Goal: Task Accomplishment & Management: Manage account settings

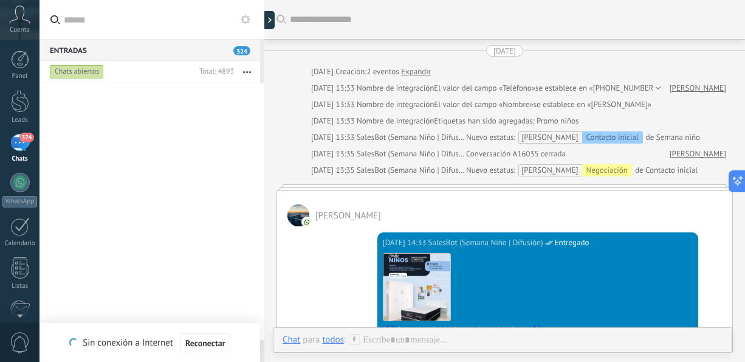
drag, startPoint x: 0, startPoint y: 0, endPoint x: 253, endPoint y: 74, distance: 263.4
click at [253, 74] on button "button" at bounding box center [247, 72] width 26 height 22
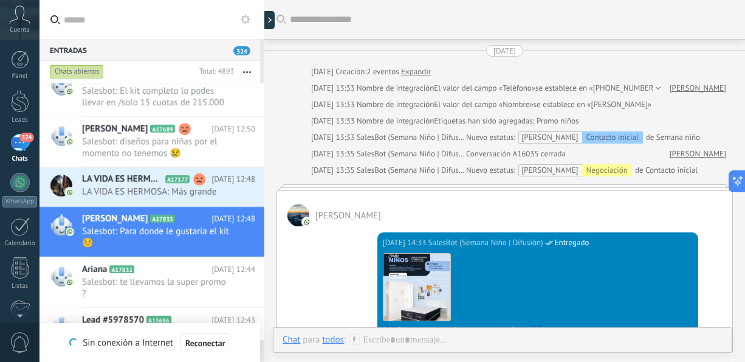
scroll to position [524, 0]
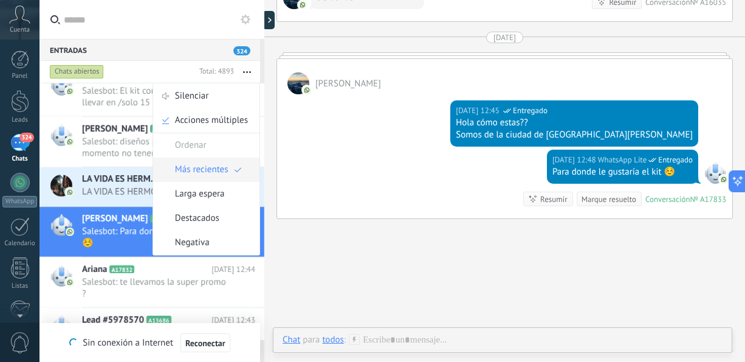
click at [202, 168] on span "Más recientes" at bounding box center [201, 169] width 53 height 24
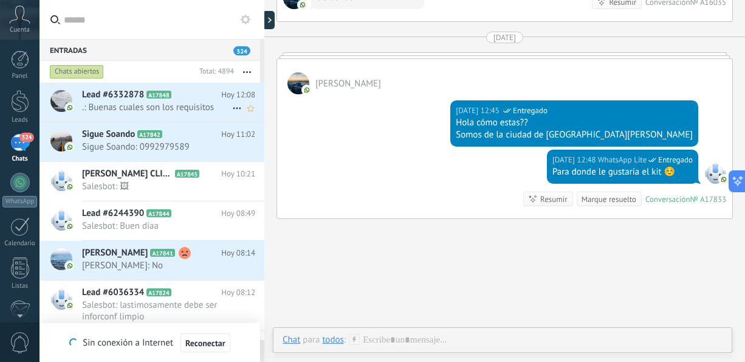
click at [196, 107] on span ".: Buenas cuales son los requisitos" at bounding box center [157, 107] width 150 height 12
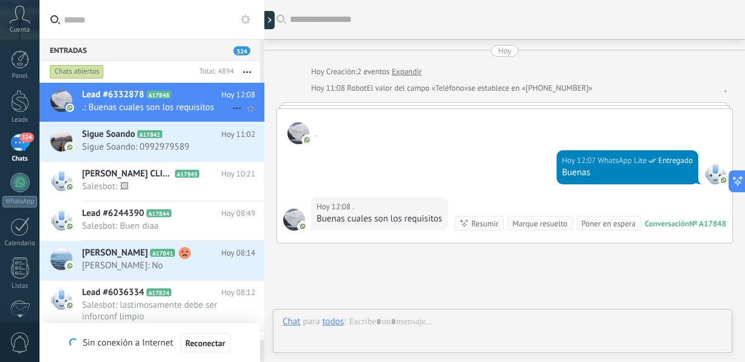
scroll to position [92, 0]
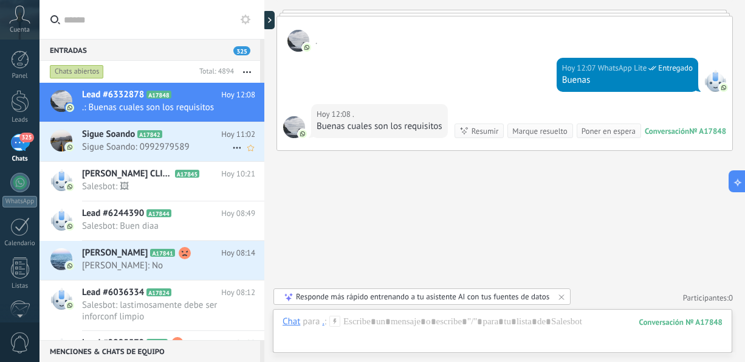
click at [132, 143] on span "Sigue Soando: 0992979589" at bounding box center [157, 147] width 150 height 12
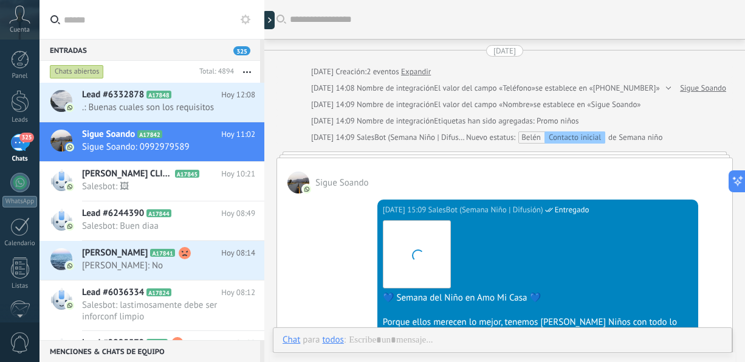
scroll to position [787, 0]
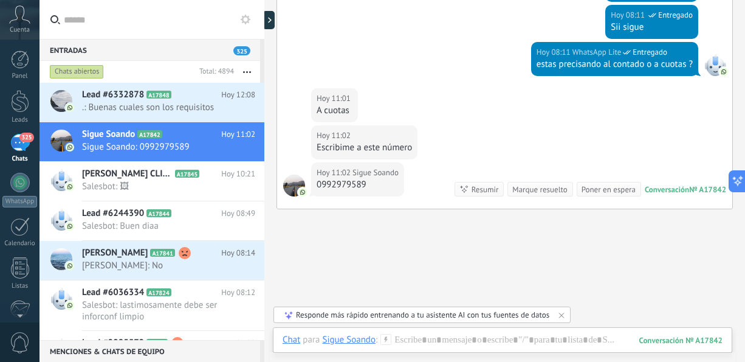
drag, startPoint x: 744, startPoint y: 284, endPoint x: 742, endPoint y: 226, distance: 58.4
click at [742, 0] on div "Entradas 325 Chats abiertos Total: 4894 Silenciar Acciones múltiples Ordenar Má…" at bounding box center [391, 0] width 705 height 0
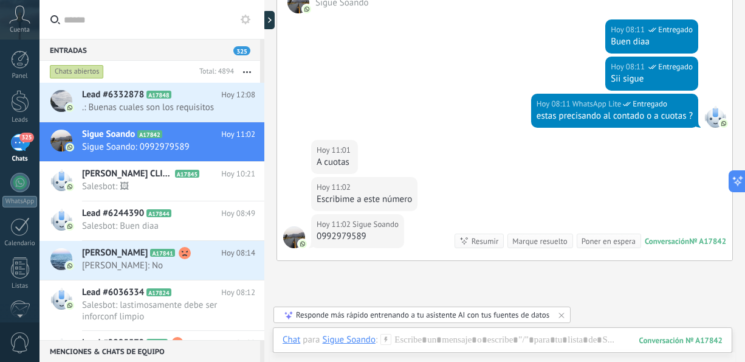
scroll to position [740, 0]
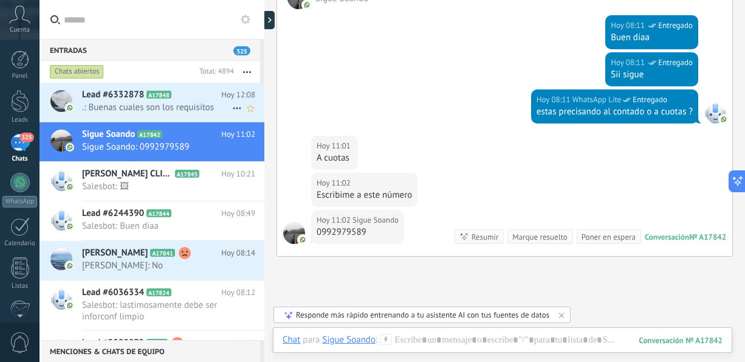
click at [154, 116] on div "Lead #6332878 A17848 Hoy 12:08 .: Buenas cuales son los requisitos" at bounding box center [173, 102] width 182 height 38
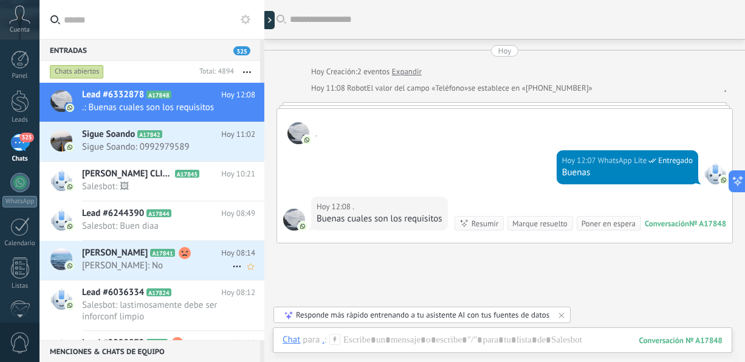
click at [153, 258] on h2 "[PERSON_NAME] A17841" at bounding box center [151, 253] width 139 height 12
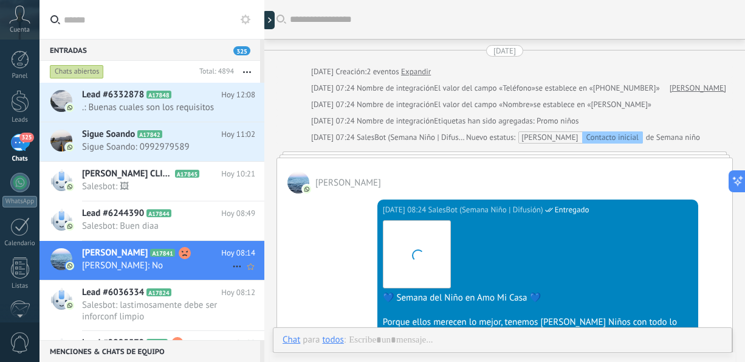
scroll to position [667, 0]
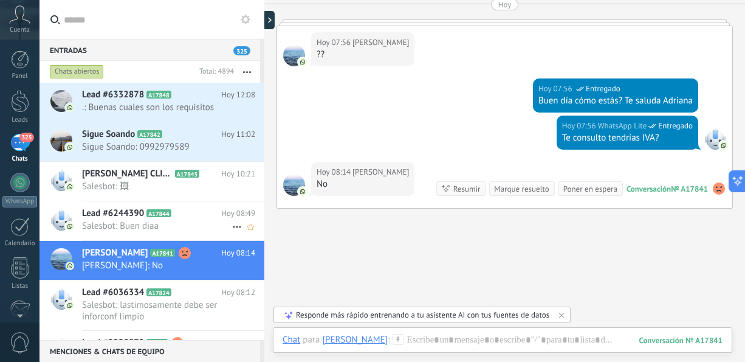
click at [157, 229] on span "Salesbot: Buen diaa" at bounding box center [157, 226] width 150 height 12
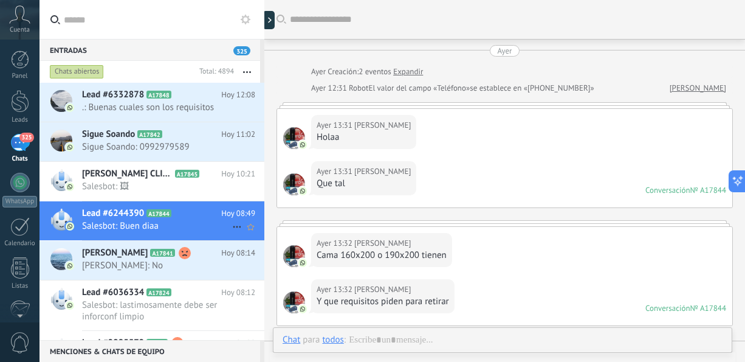
scroll to position [231, 0]
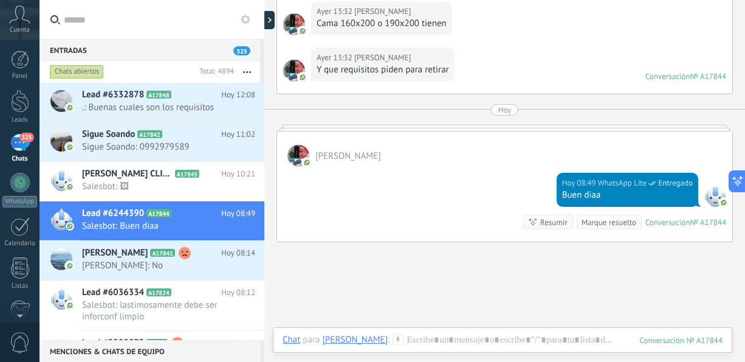
click at [295, 156] on div at bounding box center [298, 156] width 22 height 22
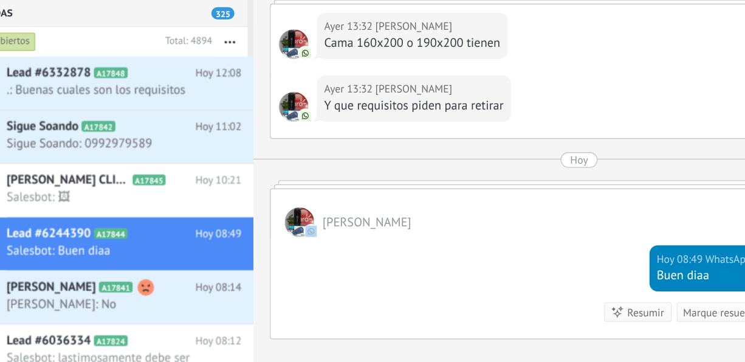
scroll to position [182, 0]
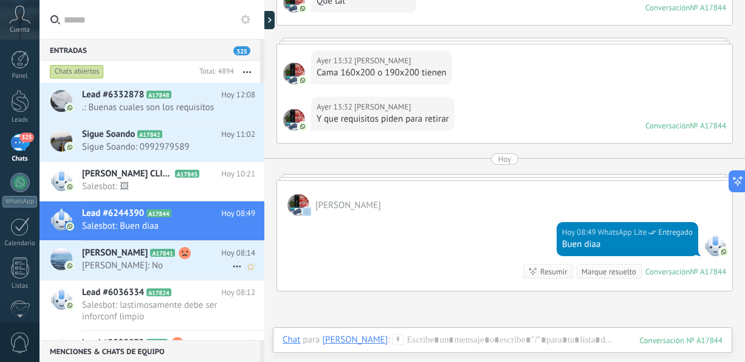
click at [197, 265] on span "[PERSON_NAME]: No" at bounding box center [157, 265] width 150 height 12
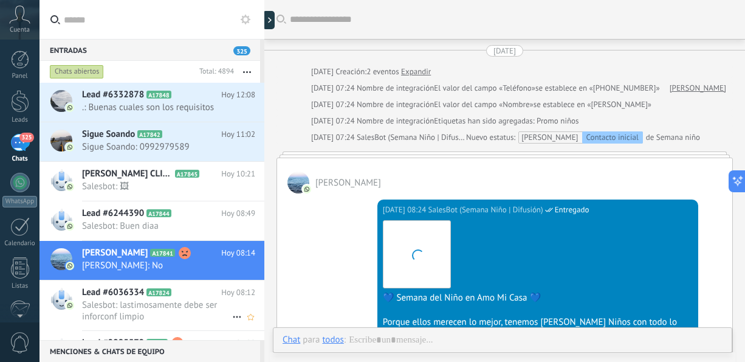
click at [190, 309] on span "Salesbot: lastimosamente debe ser inforconf limpio" at bounding box center [157, 310] width 150 height 23
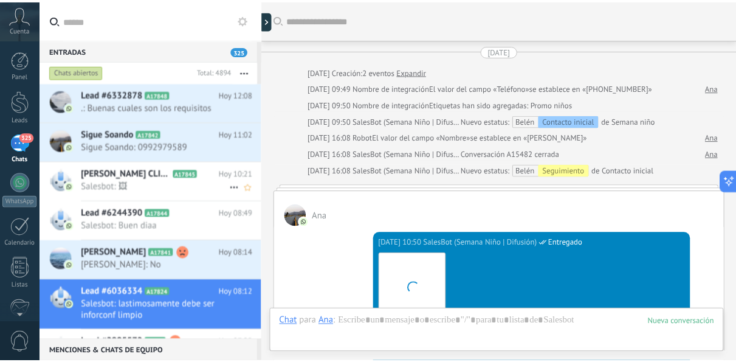
scroll to position [796, 0]
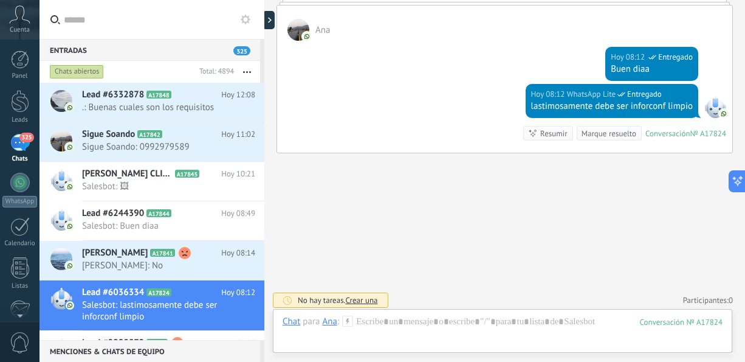
click at [22, 137] on span "325" at bounding box center [26, 137] width 14 height 10
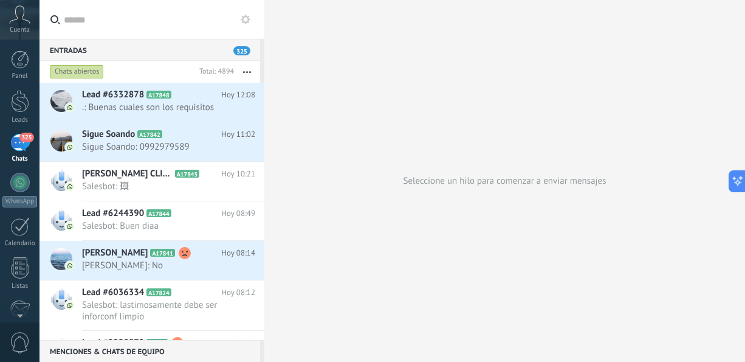
click at [20, 143] on div "325" at bounding box center [19, 143] width 19 height 18
click at [22, 105] on div at bounding box center [20, 101] width 18 height 22
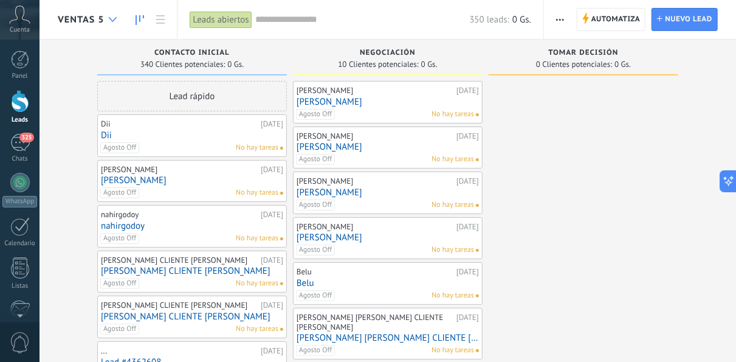
click at [120, 17] on div at bounding box center [113, 20] width 20 height 24
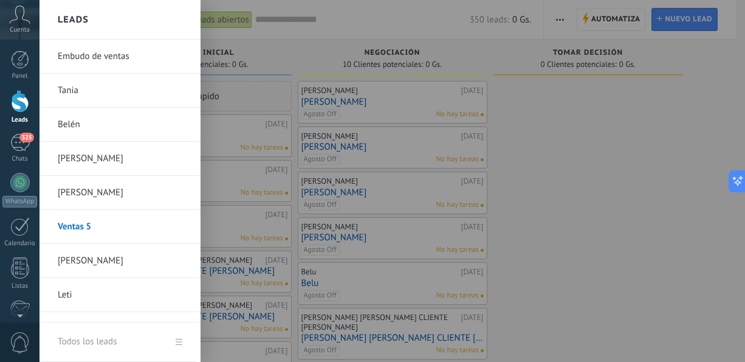
click at [104, 53] on link "Embudo de ventas" at bounding box center [123, 56] width 131 height 34
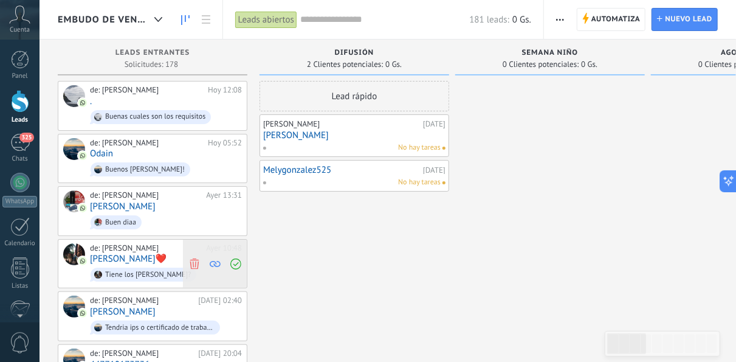
click at [196, 260] on use at bounding box center [194, 263] width 9 height 11
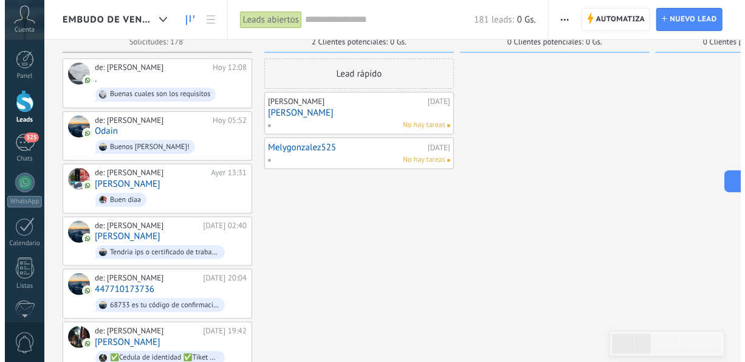
scroll to position [24, 0]
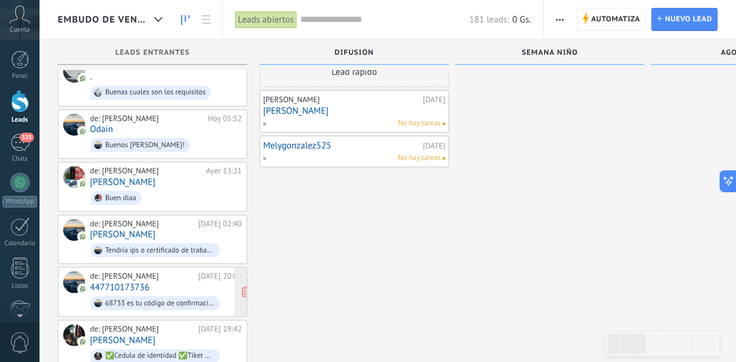
click at [182, 296] on div "68733 es tu código de confirmación de Facebook" at bounding box center [155, 303] width 129 height 14
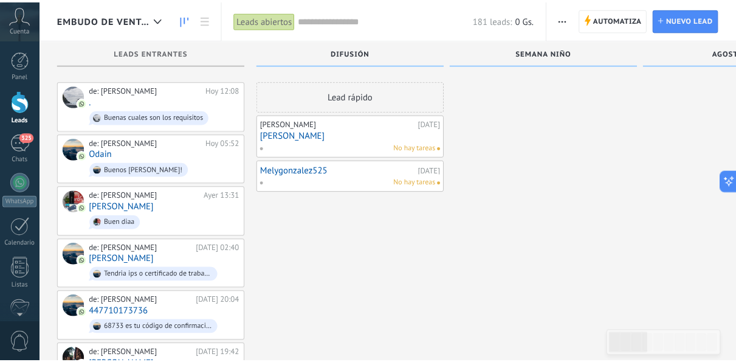
scroll to position [24, 0]
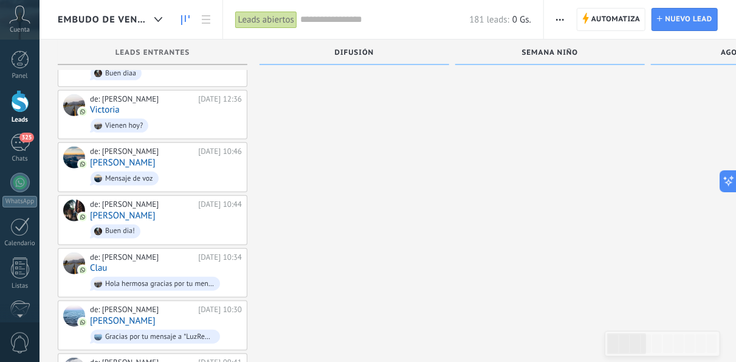
scroll to position [413, 0]
click at [20, 139] on span "325" at bounding box center [26, 137] width 14 height 10
